Goal: Information Seeking & Learning: Learn about a topic

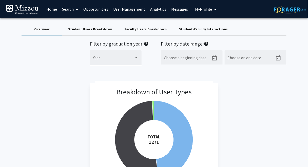
click at [65, 10] on link "Search" at bounding box center [70, 9] width 21 height 18
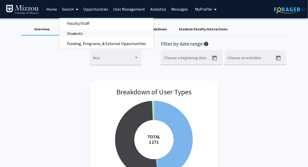
click at [67, 33] on span "Students" at bounding box center [75, 33] width 31 height 10
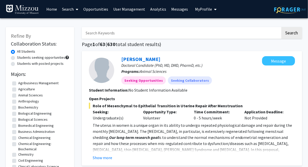
click at [153, 9] on link "Analytics" at bounding box center [158, 9] width 21 height 18
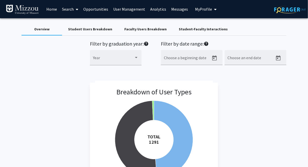
click at [246, 27] on div "Overview Student Users Breakdown Faculty Users Breakdown Student-Faculty Intera…" at bounding box center [154, 29] width 265 height 12
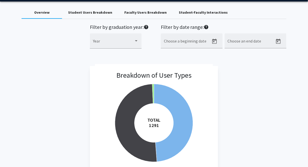
scroll to position [3, 0]
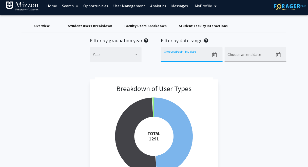
click at [179, 57] on input "Choose a beginning date" at bounding box center [187, 56] width 46 height 5
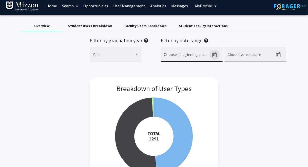
click at [215, 54] on icon "Open calendar" at bounding box center [215, 55] width 6 height 6
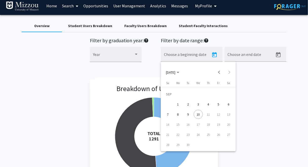
click at [188, 114] on div "9" at bounding box center [188, 114] width 9 height 9
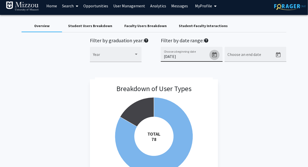
click at [215, 56] on icon "Open calendar" at bounding box center [215, 55] width 6 height 6
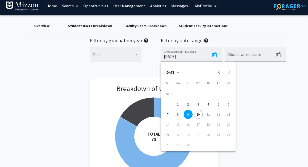
click at [199, 116] on div "10" at bounding box center [198, 114] width 9 height 9
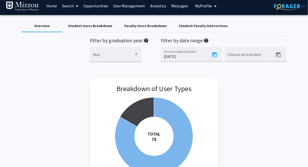
type input "[DATE]"
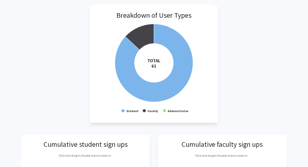
scroll to position [0, 0]
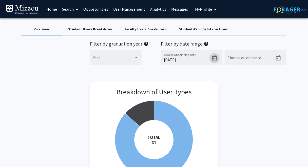
click at [280, 28] on div "Overview Student Users Breakdown Faculty Users Breakdown Student-Faculty Intera…" at bounding box center [154, 29] width 265 height 12
click at [266, 111] on div "Breakdown of User Types Created with Highcharts 9.3.3 TOTAL ​ 61 Student Facult…" at bounding box center [154, 141] width 265 height 117
click at [26, 64] on div "Filter by graduation year: help Year Filter by date range: help [DATE] Choose a…" at bounding box center [154, 56] width 273 height 30
click at [198, 9] on span "My Profile" at bounding box center [203, 9] width 17 height 5
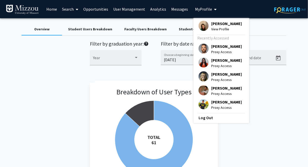
click at [217, 24] on span "[PERSON_NAME]" at bounding box center [226, 24] width 31 height 6
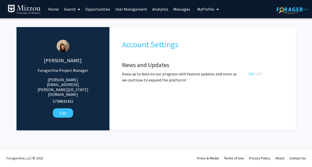
click at [69, 10] on link "Search" at bounding box center [71, 9] width 21 height 18
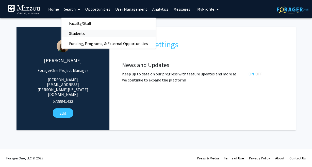
click at [75, 34] on span "Students" at bounding box center [76, 33] width 31 height 10
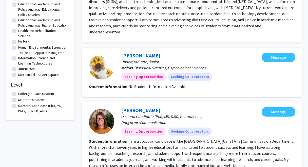
scroll to position [460, 0]
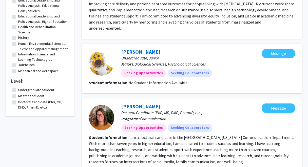
click at [18, 93] on label "Undergraduate Student" at bounding box center [36, 89] width 36 height 5
click at [18, 91] on input "Undergraduate Student" at bounding box center [19, 88] width 3 height 3
checkbox input "true"
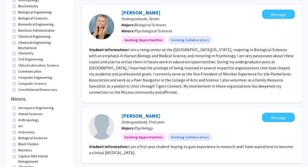
scroll to position [100, 0]
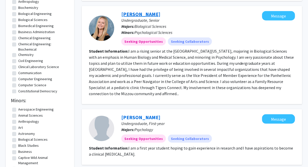
click at [149, 15] on link "[PERSON_NAME]" at bounding box center [140, 14] width 39 height 6
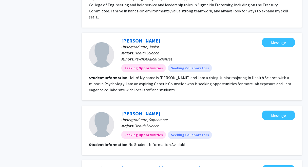
scroll to position [403, 0]
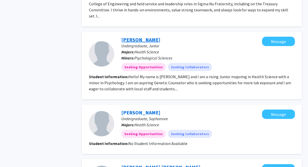
click at [157, 37] on link "[PERSON_NAME]" at bounding box center [140, 40] width 39 height 6
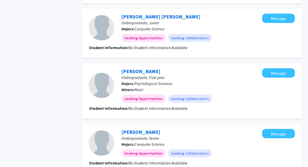
scroll to position [604, 0]
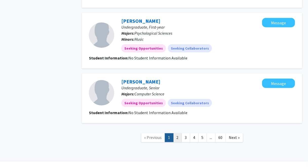
click at [178, 134] on link "2" at bounding box center [177, 138] width 9 height 9
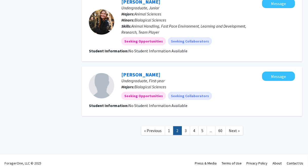
scroll to position [525, 0]
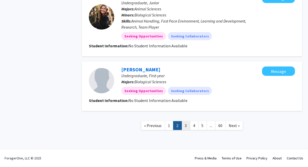
click at [187, 126] on link "3" at bounding box center [186, 125] width 9 height 9
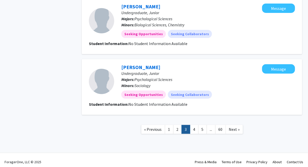
scroll to position [513, 0]
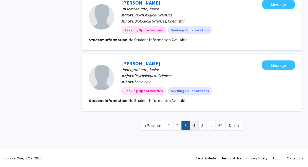
click at [195, 126] on link "4" at bounding box center [194, 125] width 9 height 9
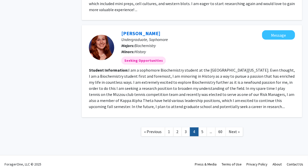
scroll to position [665, 0]
click at [202, 128] on link "5" at bounding box center [203, 132] width 9 height 9
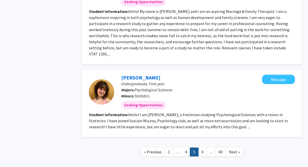
scroll to position [740, 0]
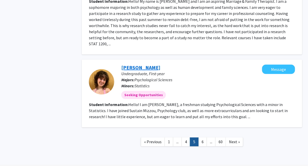
click at [151, 64] on link "[PERSON_NAME]" at bounding box center [140, 67] width 39 height 6
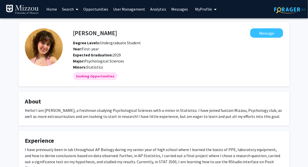
click at [5, 34] on div "[PERSON_NAME] Message Degree Levels: Undergraduate Student Year: First-year Exp…" at bounding box center [154, 127] width 308 height 218
click at [6, 32] on div "[PERSON_NAME] Message Degree Levels: Undergraduate Student Year: First-year Exp…" at bounding box center [154, 127] width 308 height 218
click at [5, 32] on div "[PERSON_NAME] Message Degree Levels: Undergraduate Student Year: First-year Exp…" at bounding box center [154, 127] width 308 height 218
click at [53, 10] on link "Home" at bounding box center [52, 9] width 16 height 18
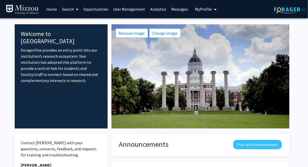
click at [6, 32] on fg-internal-home-page "Welcome to ForagerOne ForagerOne provides an entry point into our institution’s…" at bounding box center [154, 139] width 308 height 242
click at [207, 9] on span "My Profile" at bounding box center [203, 9] width 17 height 5
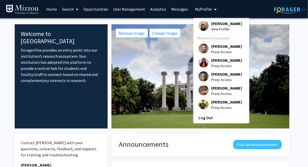
click at [211, 24] on span "[PERSON_NAME]" at bounding box center [226, 24] width 31 height 6
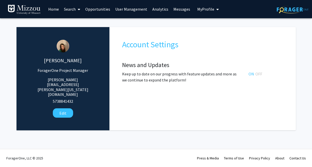
click at [198, 9] on span "My Profile" at bounding box center [205, 9] width 17 height 5
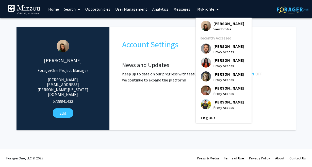
click at [122, 10] on link "User Management" at bounding box center [131, 9] width 37 height 18
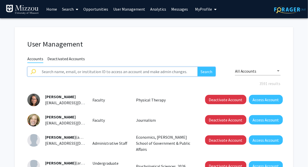
click at [114, 73] on input "text" at bounding box center [118, 72] width 159 height 10
type input "[PERSON_NAME]"
click at [198, 67] on button "Search" at bounding box center [207, 72] width 18 height 10
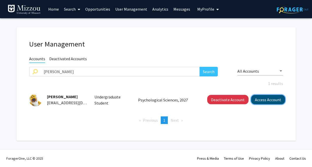
click at [277, 101] on button "Access Account" at bounding box center [268, 99] width 34 height 9
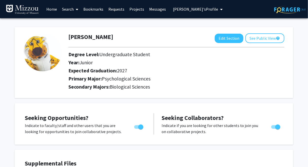
click at [64, 10] on link "Search" at bounding box center [70, 9] width 21 height 18
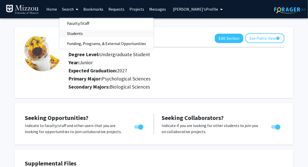
click at [74, 34] on span "Students" at bounding box center [75, 33] width 31 height 10
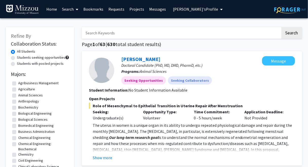
click at [99, 34] on input "Search Keywords" at bounding box center [181, 33] width 199 height 12
type input "hunter"
click at [282, 27] on button "Search" at bounding box center [292, 33] width 21 height 12
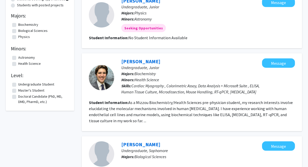
scroll to position [60, 0]
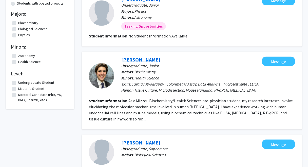
click at [156, 60] on link "[PERSON_NAME]" at bounding box center [140, 60] width 39 height 6
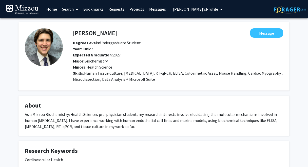
click at [70, 9] on link "Search" at bounding box center [70, 9] width 21 height 18
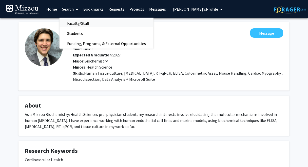
click at [76, 23] on span "Faculty/Staff" at bounding box center [78, 23] width 37 height 10
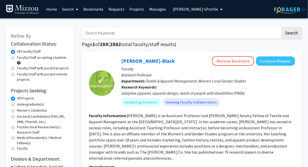
click at [195, 10] on span "[PERSON_NAME]'s Profile" at bounding box center [195, 9] width 45 height 5
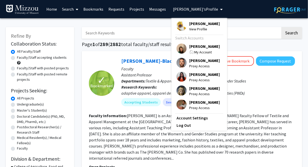
click at [208, 46] on span "[PERSON_NAME]" at bounding box center [204, 47] width 31 height 6
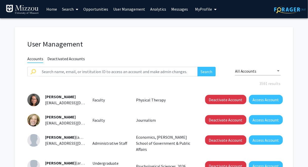
click at [69, 9] on link "Search" at bounding box center [70, 9] width 21 height 18
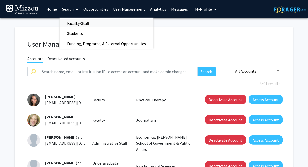
click at [73, 23] on span "Faculty/Staff" at bounding box center [78, 23] width 37 height 10
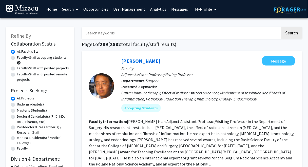
click at [52, 68] on label "Faculty/Staff with posted projects" at bounding box center [43, 68] width 52 height 5
click at [20, 68] on input "Faculty/Staff with posted projects" at bounding box center [18, 67] width 3 height 3
radio input "true"
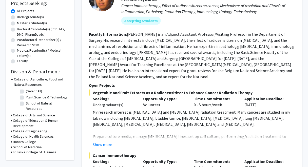
scroll to position [95, 0]
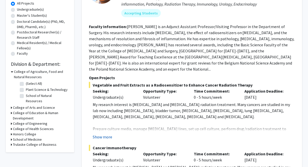
click at [105, 134] on button "Show more" at bounding box center [103, 137] width 20 height 6
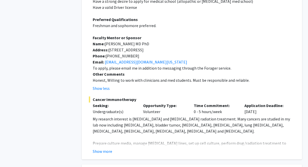
scroll to position [282, 0]
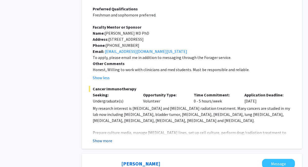
click at [110, 138] on button "Show more" at bounding box center [103, 141] width 20 height 6
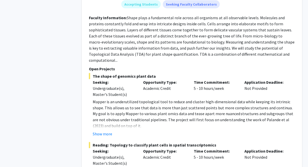
scroll to position [614, 0]
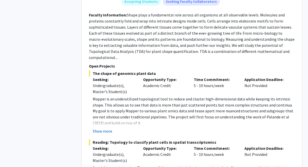
click at [97, 129] on button "Show more" at bounding box center [103, 132] width 20 height 6
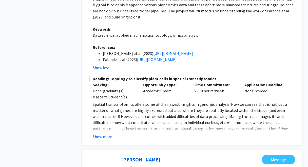
scroll to position [723, 0]
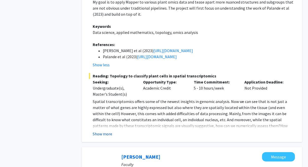
click at [107, 131] on button "Show more" at bounding box center [103, 134] width 20 height 6
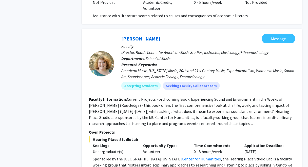
scroll to position [1377, 0]
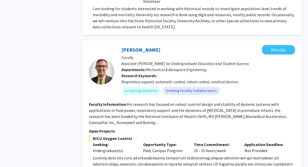
scroll to position [1806, 0]
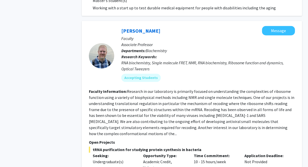
scroll to position [2545, 0]
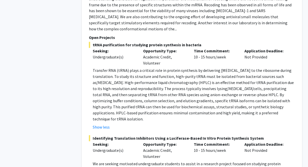
scroll to position [2644, 0]
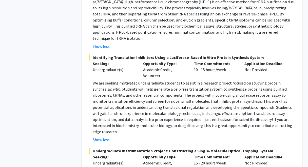
scroll to position [2725, 0]
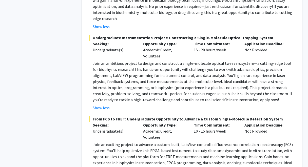
scroll to position [2836, 0]
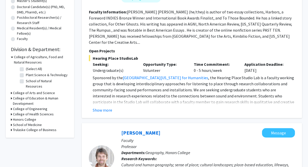
scroll to position [117, 0]
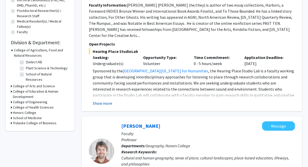
click at [98, 100] on button "Show more" at bounding box center [103, 103] width 20 height 6
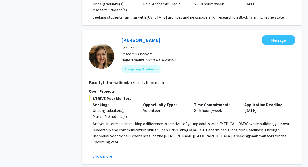
scroll to position [619, 0]
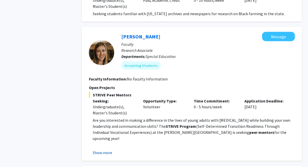
click at [95, 150] on button "Show more" at bounding box center [103, 153] width 20 height 6
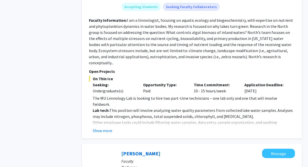
scroll to position [923, 0]
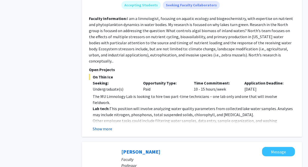
click at [110, 126] on button "Show more" at bounding box center [103, 129] width 20 height 6
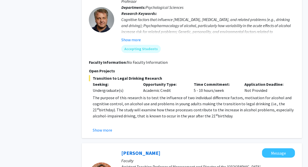
scroll to position [1290, 0]
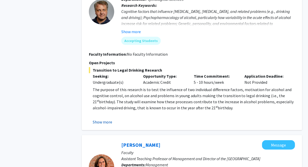
click at [107, 119] on button "Show more" at bounding box center [103, 122] width 20 height 6
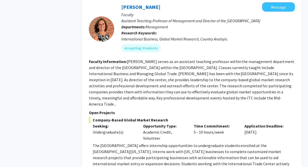
scroll to position [1458, 0]
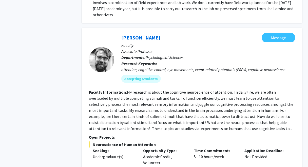
scroll to position [1835, 0]
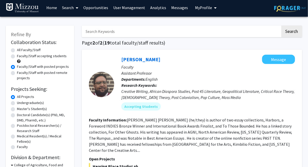
scroll to position [0, 0]
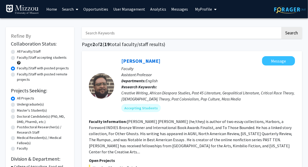
click at [53, 74] on label "Faculty/Staff with posted remote projects" at bounding box center [43, 77] width 52 height 11
click at [20, 74] on input "Faculty/Staff with posted remote projects" at bounding box center [18, 73] width 3 height 3
radio input "true"
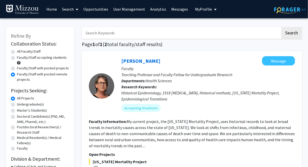
click at [29, 51] on label "All Faculty/Staff" at bounding box center [29, 51] width 24 height 5
click at [20, 51] on input "All Faculty/Staff" at bounding box center [18, 50] width 3 height 3
radio input "true"
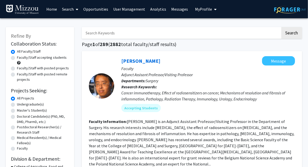
click at [151, 10] on link "Analytics" at bounding box center [158, 9] width 21 height 18
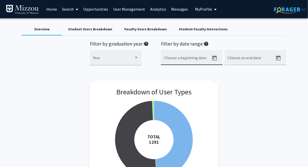
click at [215, 58] on icon "Open calendar" at bounding box center [215, 58] width 6 height 6
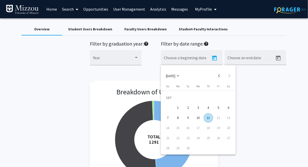
click at [208, 119] on div "11" at bounding box center [208, 118] width 9 height 9
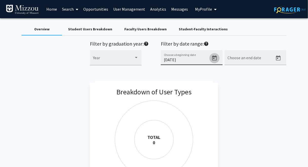
click at [213, 60] on icon "Open calendar" at bounding box center [215, 58] width 6 height 6
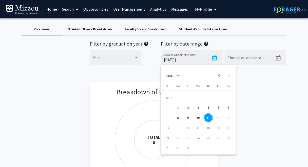
click at [198, 119] on div "10" at bounding box center [198, 118] width 9 height 9
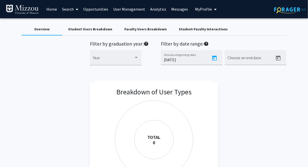
type input "[DATE]"
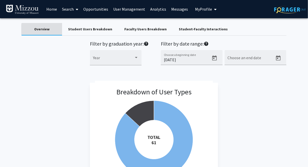
click at [47, 29] on div "Overview" at bounding box center [41, 29] width 15 height 5
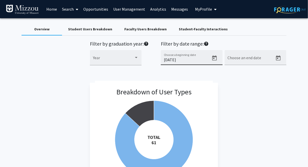
click at [215, 58] on icon "Open calendar" at bounding box center [215, 58] width 6 height 6
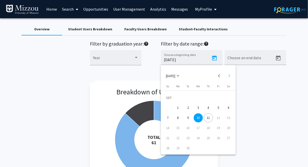
click at [215, 33] on div at bounding box center [154, 83] width 308 height 167
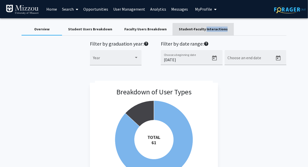
click at [215, 33] on div "Student-Faculty Interactions" at bounding box center [203, 29] width 61 height 12
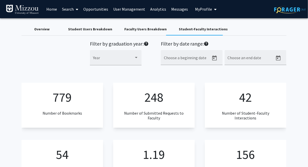
click at [46, 29] on div "Overview" at bounding box center [41, 29] width 15 height 5
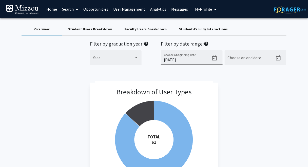
click at [220, 57] on div at bounding box center [215, 58] width 10 height 10
click at [214, 59] on icon "Open calendar" at bounding box center [215, 58] width 6 height 6
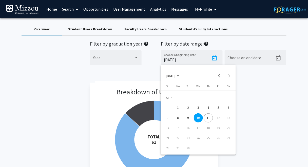
click at [222, 39] on div at bounding box center [154, 83] width 308 height 167
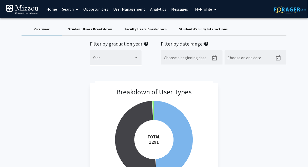
click at [273, 31] on div "Overview Student Users Breakdown Faculty Users Breakdown Student-Faculty Intera…" at bounding box center [154, 29] width 265 height 12
click at [83, 29] on div "Student Users Breakdown" at bounding box center [90, 29] width 44 height 5
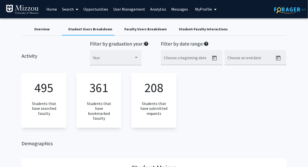
click at [66, 55] on div "Activity Filter by graduation year: help Year Filter by date range: help Choose…" at bounding box center [154, 56] width 273 height 30
click at [127, 28] on div "Faculty Users Breakdown" at bounding box center [145, 29] width 42 height 5
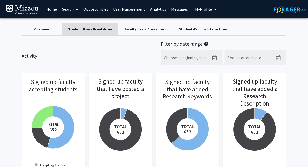
click at [107, 30] on div "Student Users Breakdown" at bounding box center [90, 29] width 44 height 5
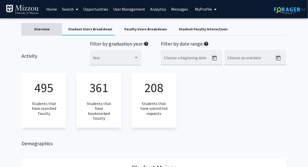
click at [47, 29] on div "Overview" at bounding box center [41, 29] width 15 height 5
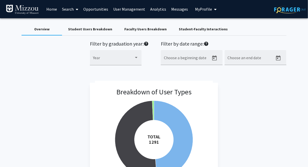
click at [106, 29] on div "Student Users Breakdown" at bounding box center [90, 29] width 44 height 5
